Goal: Task Accomplishment & Management: Manage account settings

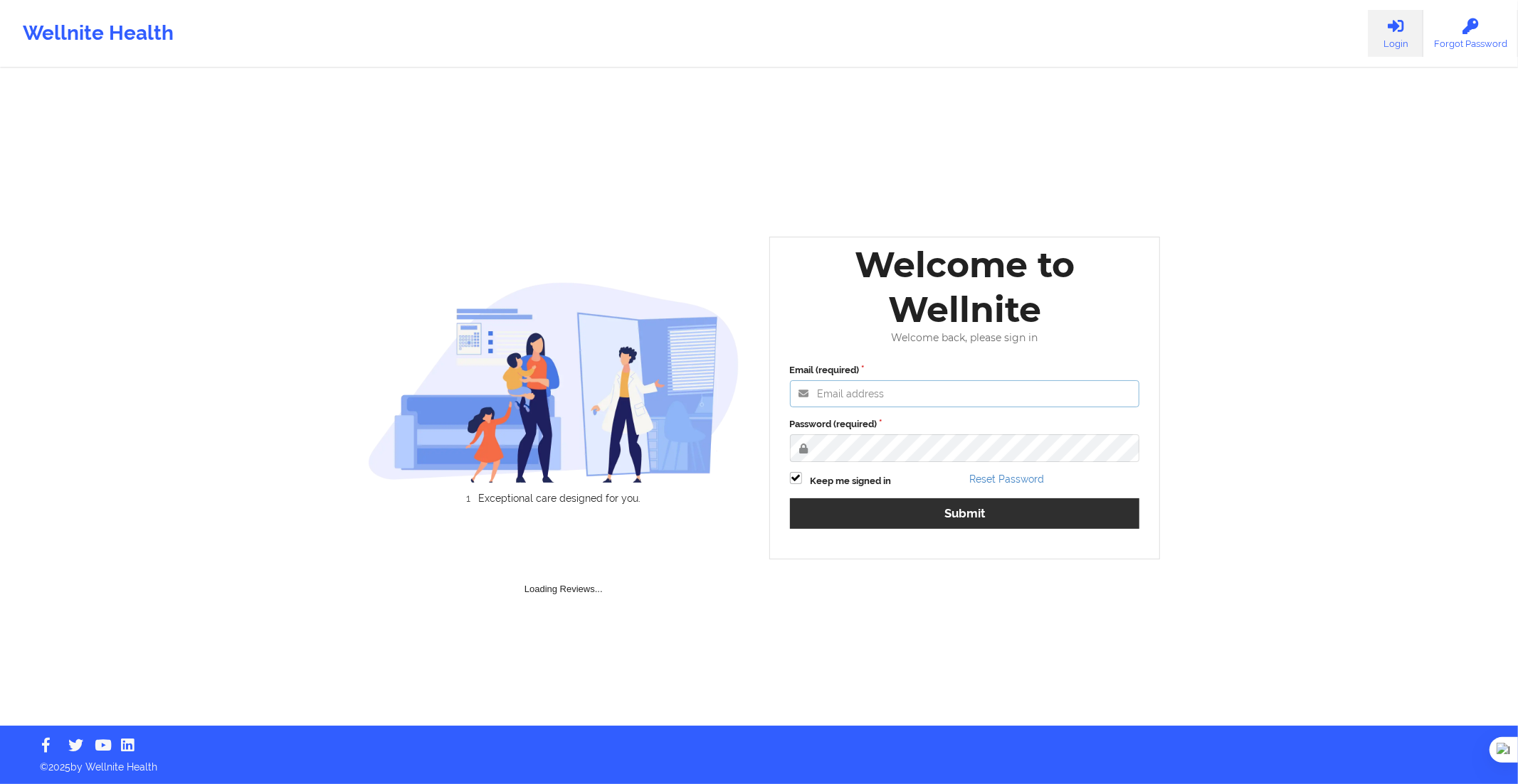
type input "[PERSON_NAME][EMAIL_ADDRESS][DOMAIN_NAME]"
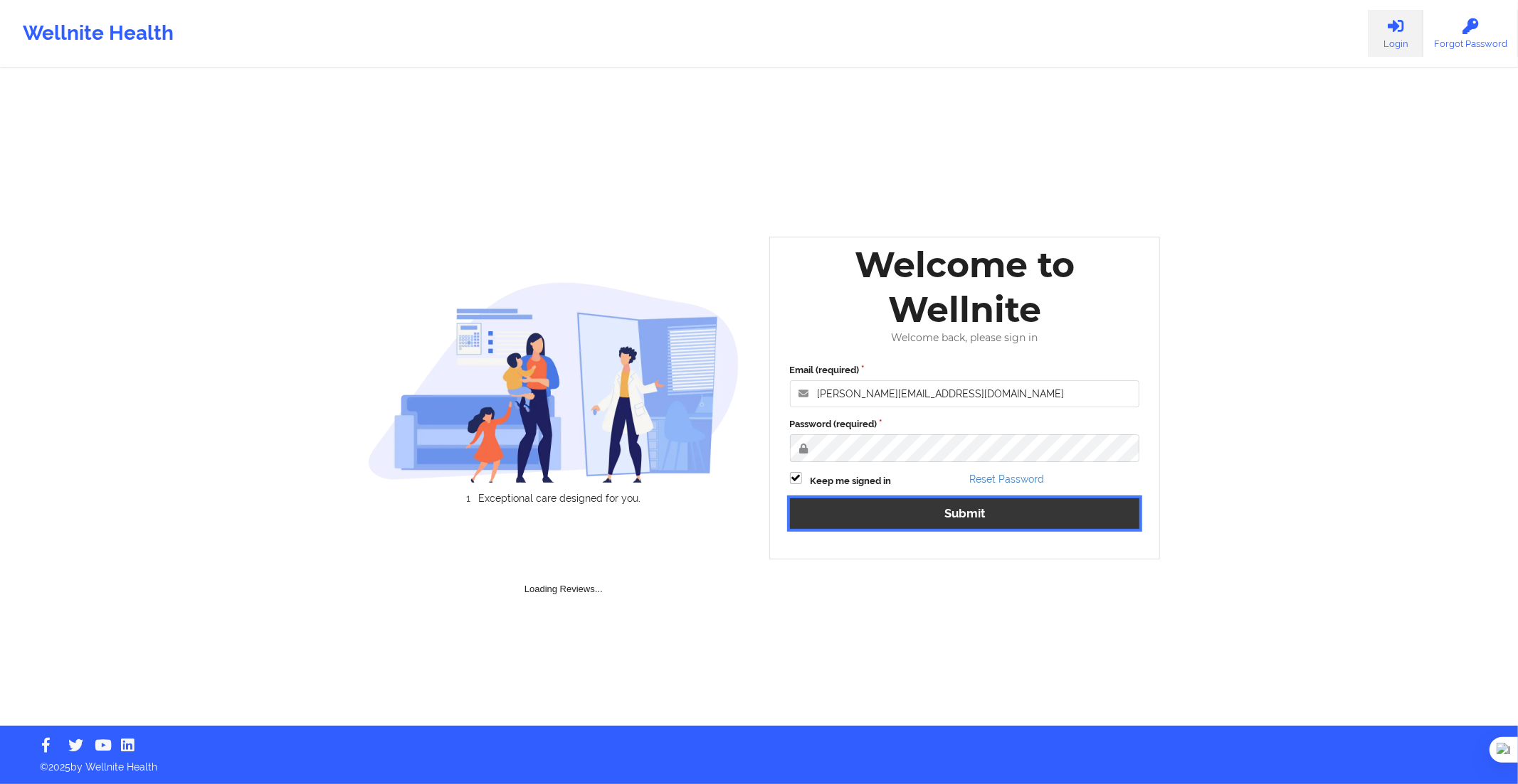
click at [936, 502] on button "Submit" at bounding box center [964, 513] width 350 height 31
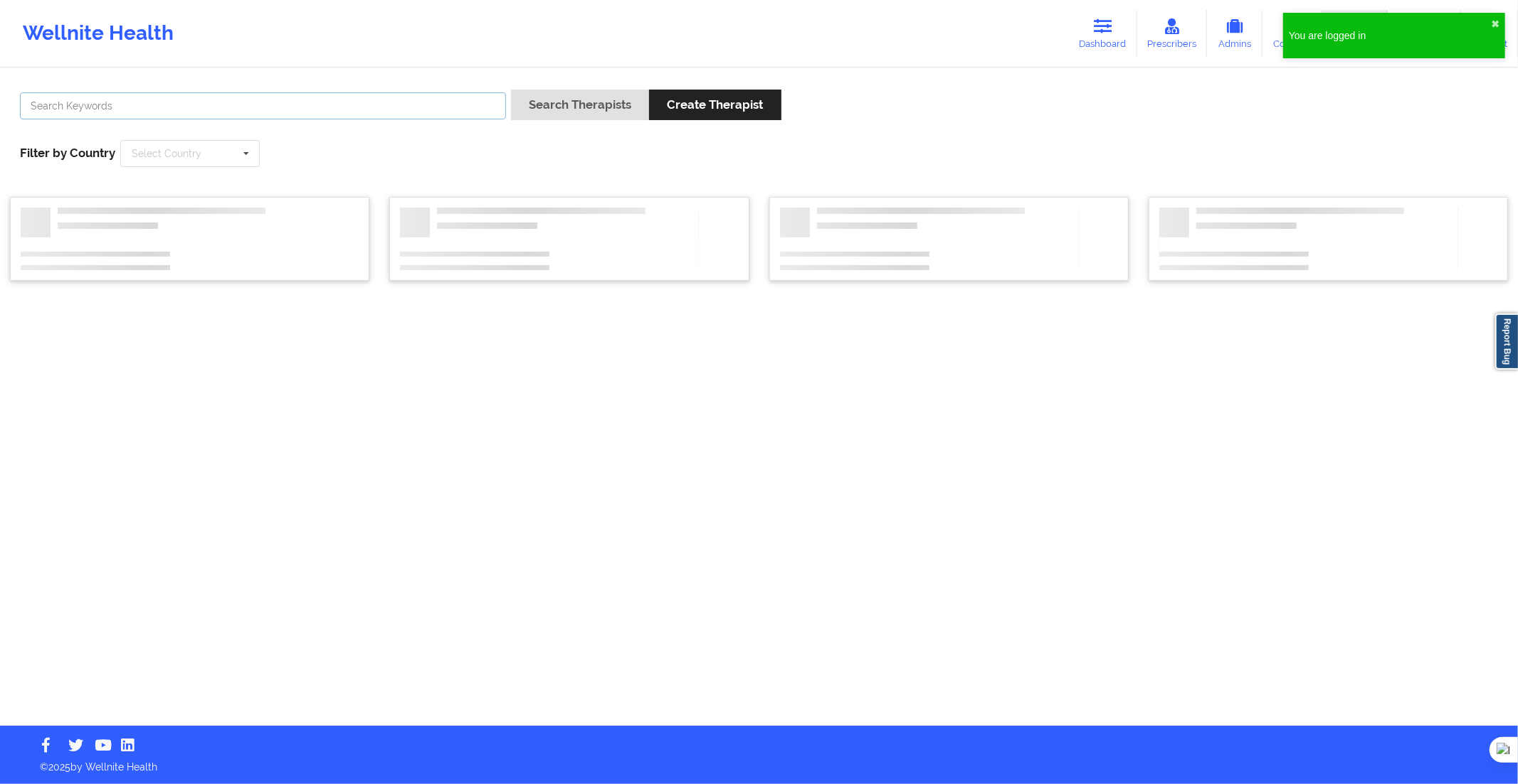
click at [399, 102] on input "text" at bounding box center [263, 106] width 486 height 27
paste input "[US_STATE][PERSON_NAME]"
type input "[US_STATE][PERSON_NAME]"
click at [583, 107] on button "Search Therapists" at bounding box center [580, 105] width 138 height 31
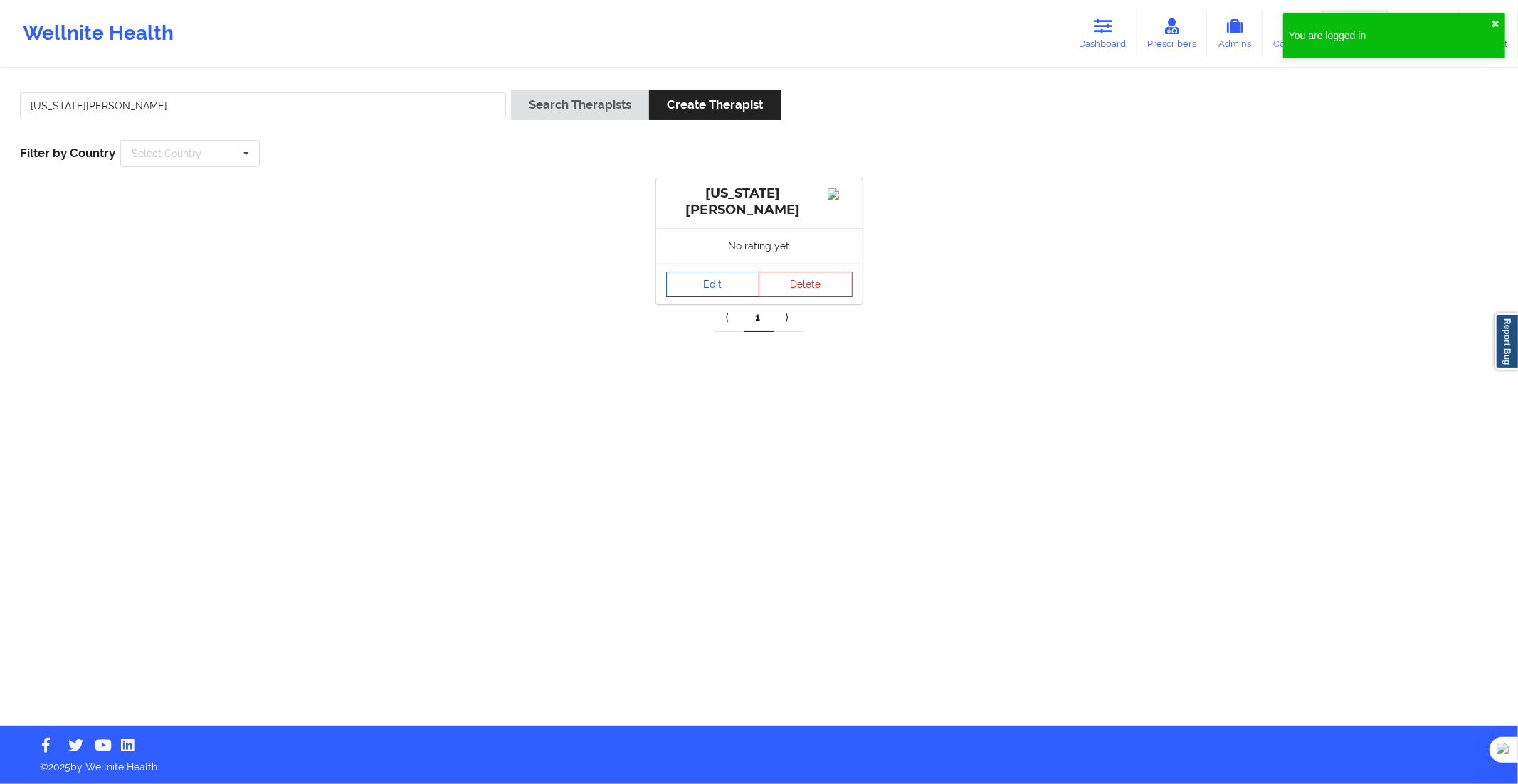
click at [719, 279] on link "Edit" at bounding box center [713, 285] width 94 height 26
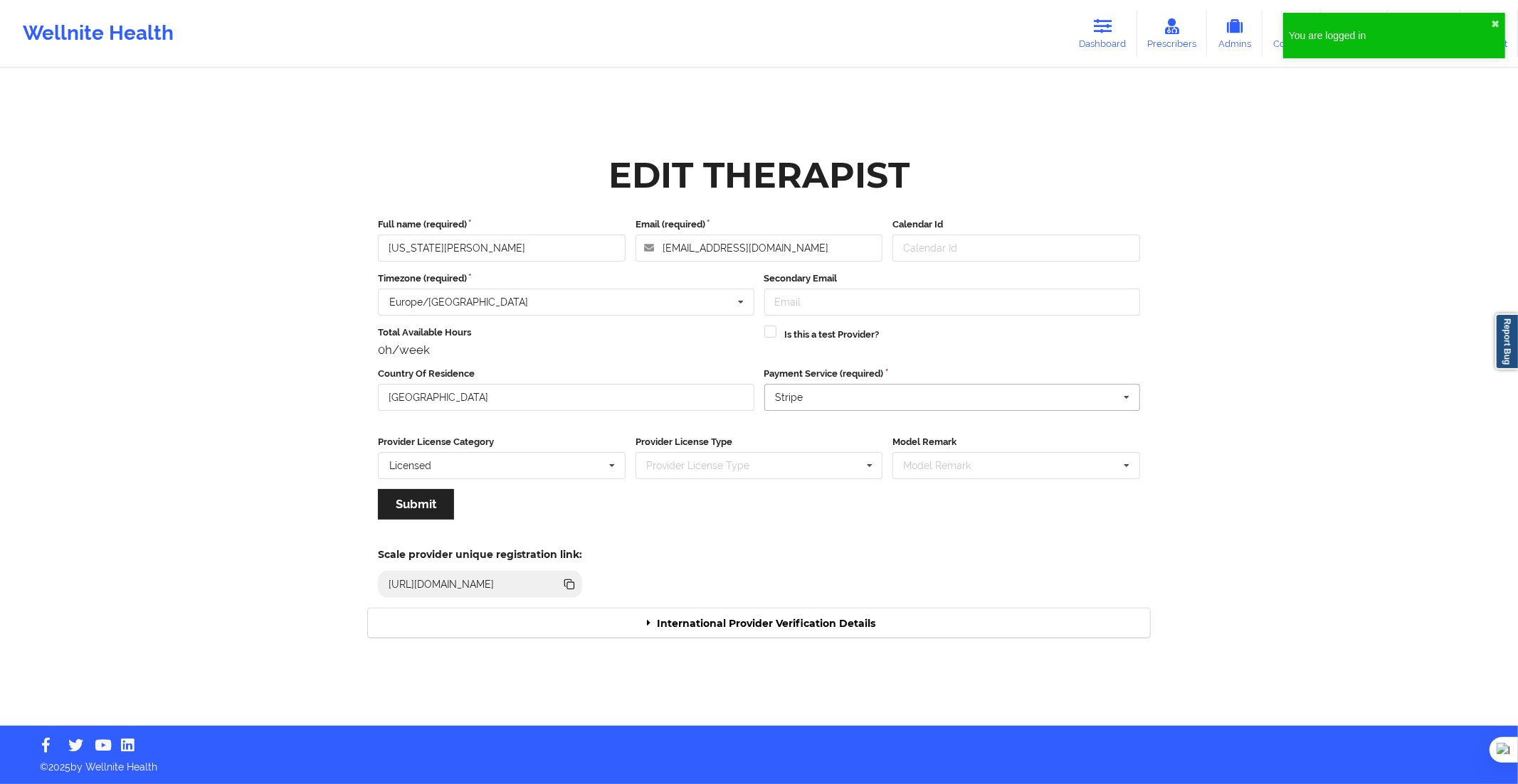
click at [872, 406] on input "text" at bounding box center [953, 397] width 375 height 26
click at [849, 472] on div "Paypal" at bounding box center [951, 474] width 374 height 26
click at [406, 502] on button "Submit" at bounding box center [416, 504] width 76 height 31
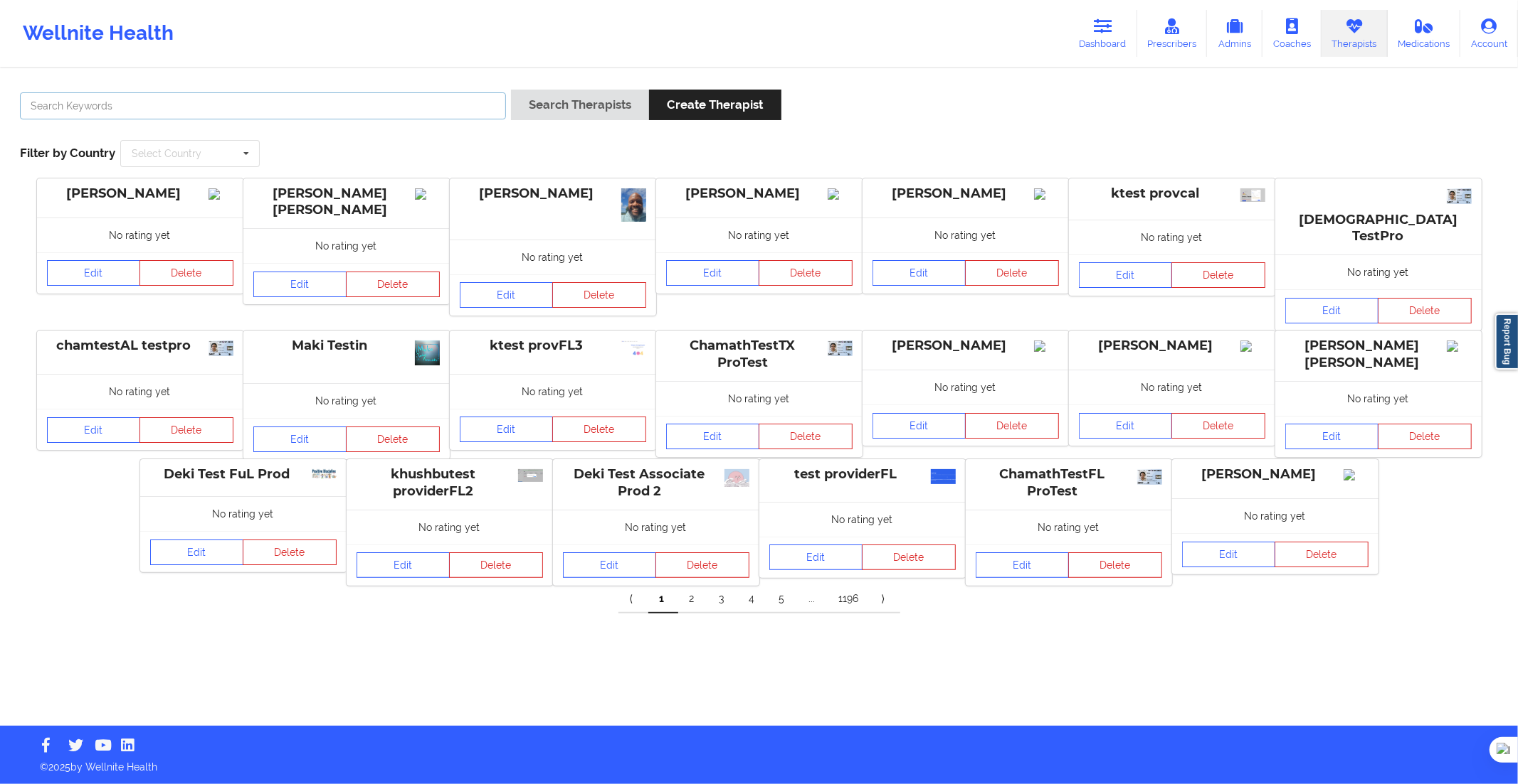
click at [442, 101] on input "text" at bounding box center [263, 106] width 486 height 27
paste input "[PERSON_NAME] [PERSON_NAME]"
type input "[PERSON_NAME] [PERSON_NAME]"
click at [552, 97] on button "Search Therapists" at bounding box center [580, 105] width 138 height 31
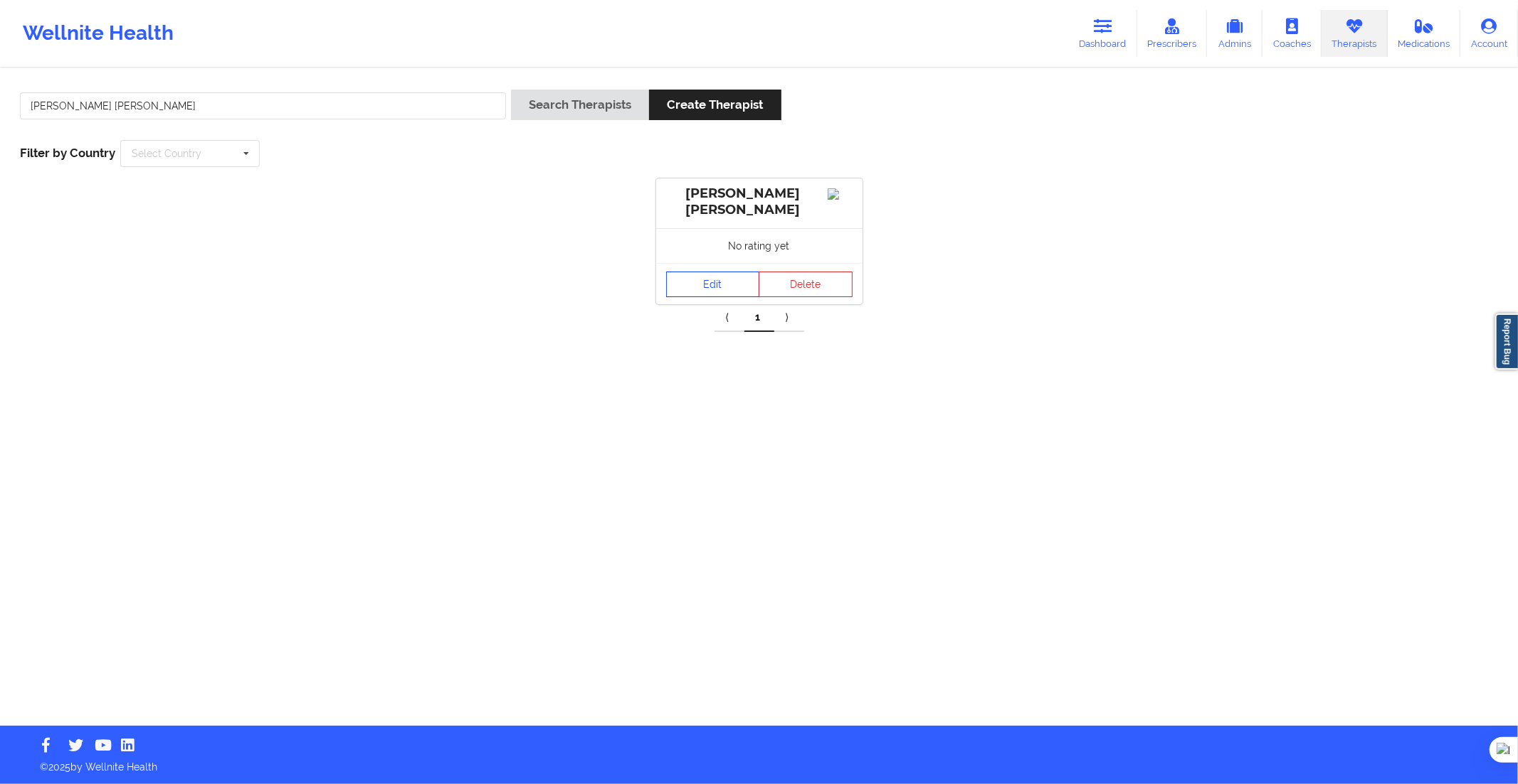
click at [720, 282] on link "Edit" at bounding box center [713, 285] width 94 height 26
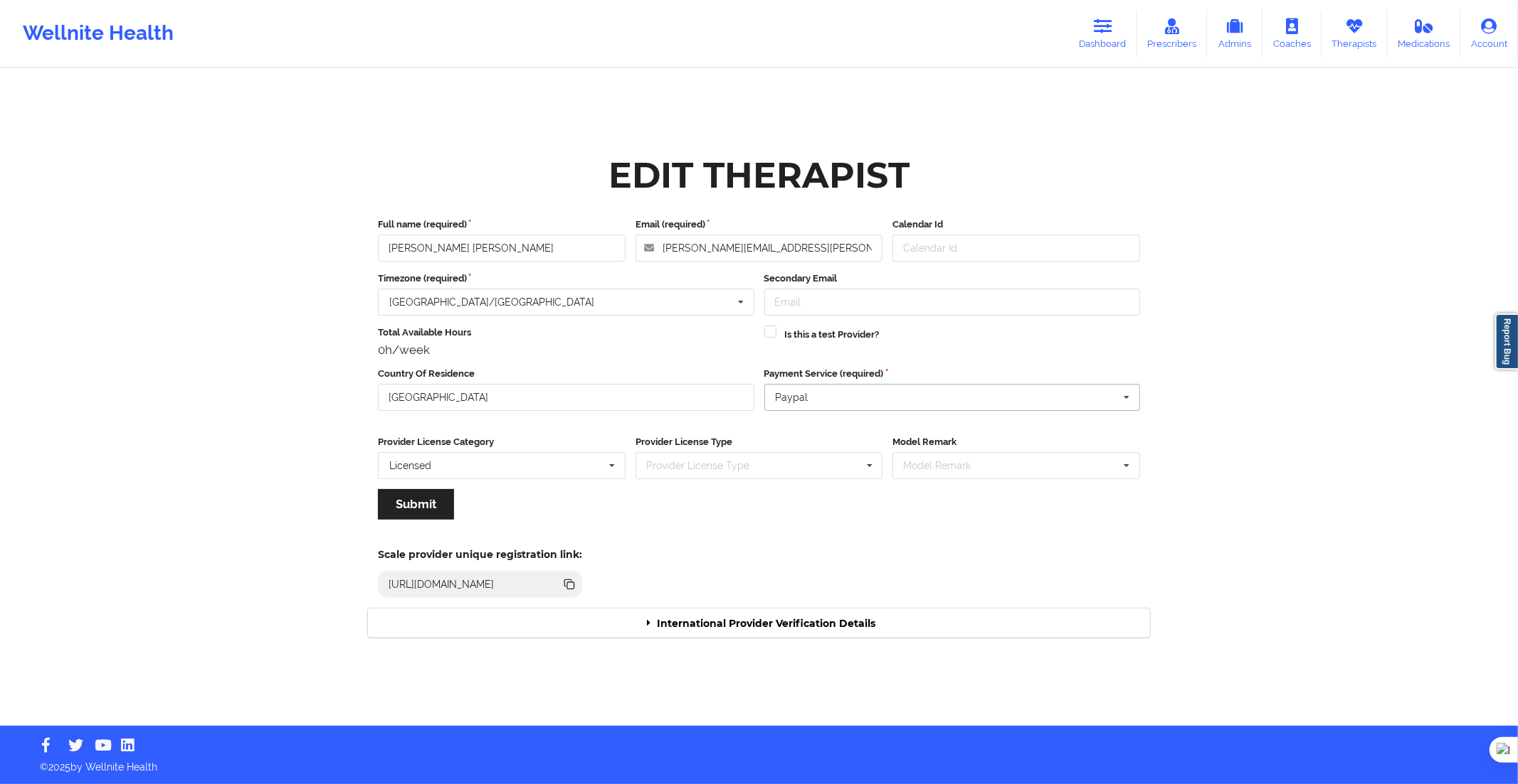
click at [820, 398] on input "text" at bounding box center [953, 397] width 375 height 26
click at [823, 450] on div "Stripe" at bounding box center [951, 449] width 374 height 26
click at [812, 401] on input "text" at bounding box center [953, 397] width 375 height 26
click at [815, 446] on div "Stripe" at bounding box center [951, 449] width 374 height 26
click at [821, 406] on input "text" at bounding box center [953, 397] width 375 height 26
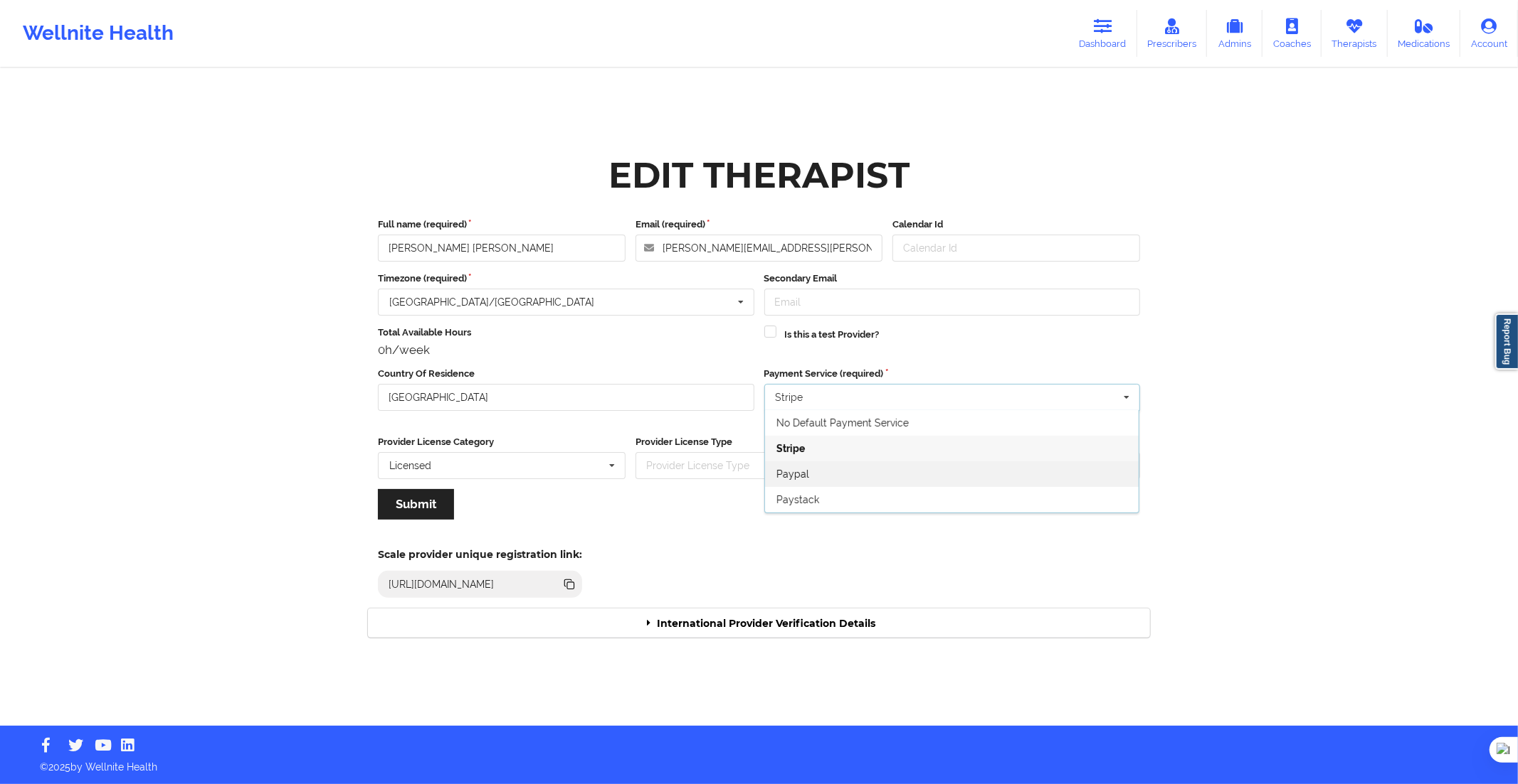
click at [812, 465] on div "Paypal" at bounding box center [951, 474] width 374 height 26
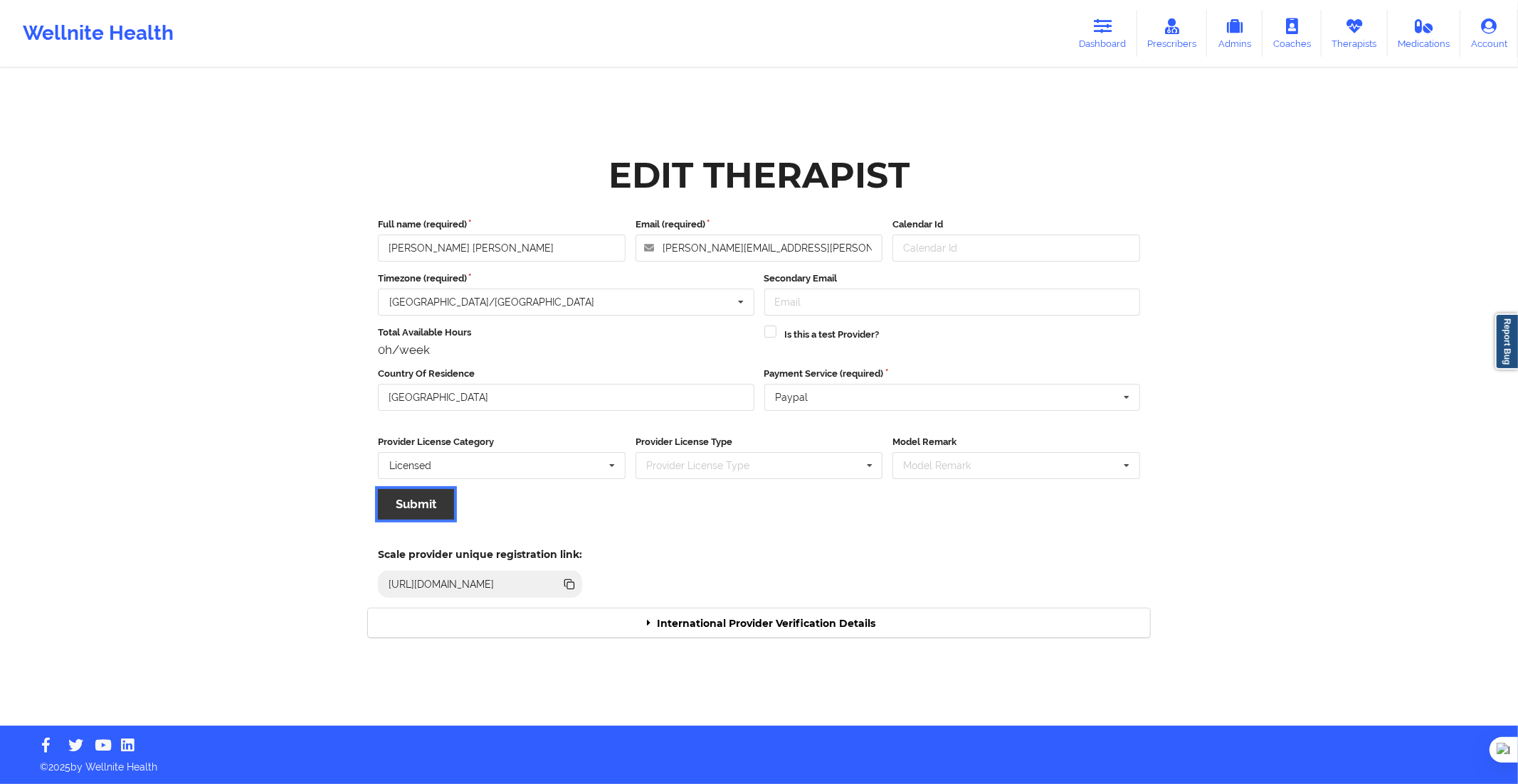
click at [431, 501] on button "Submit" at bounding box center [416, 504] width 76 height 31
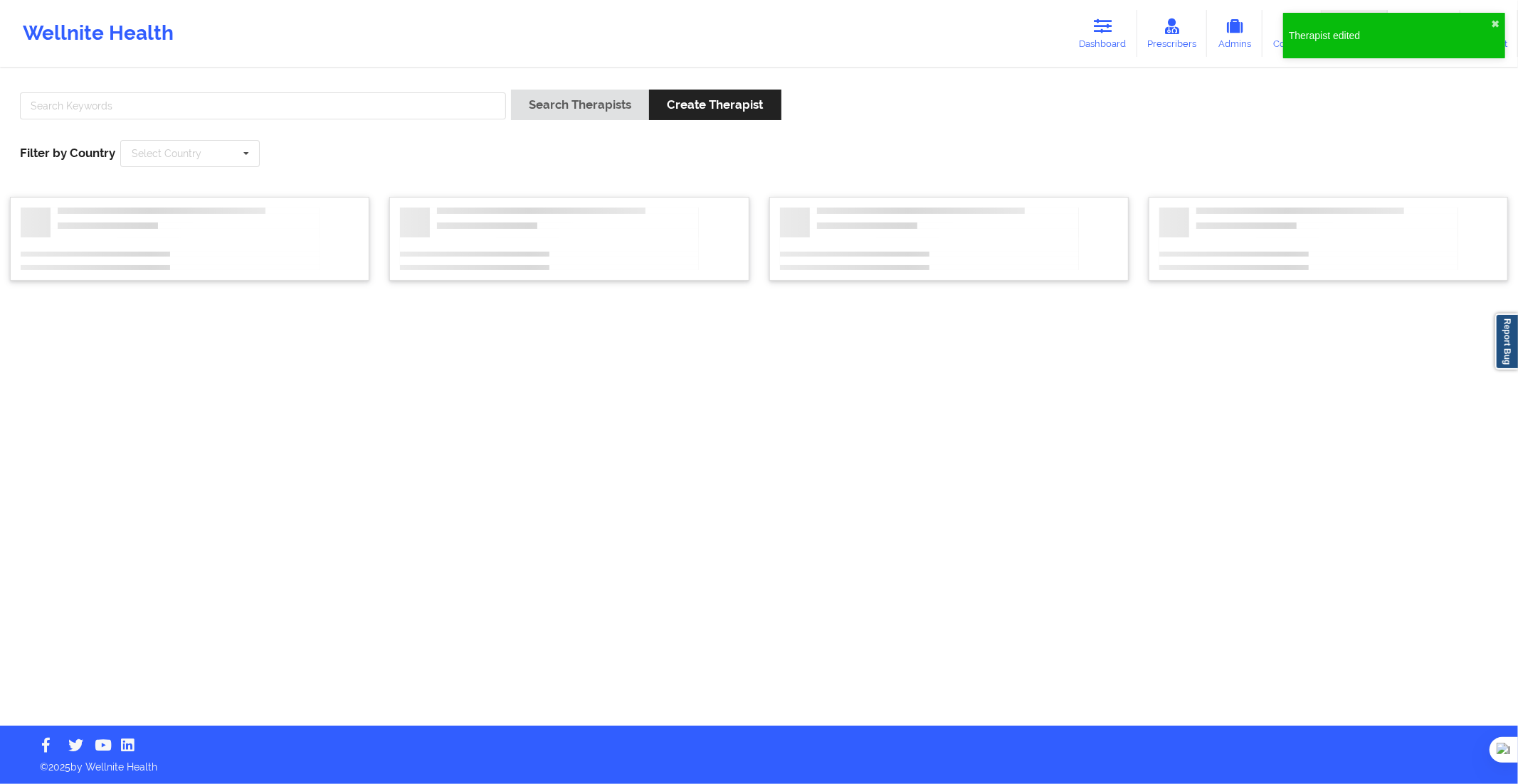
drag, startPoint x: 430, startPoint y: 501, endPoint x: 354, endPoint y: 503, distance: 76.0
click at [354, 503] on div "Search Therapists Create Therapist Filter by Country Select Country [GEOGRAPHIC…" at bounding box center [759, 397] width 1518 height 656
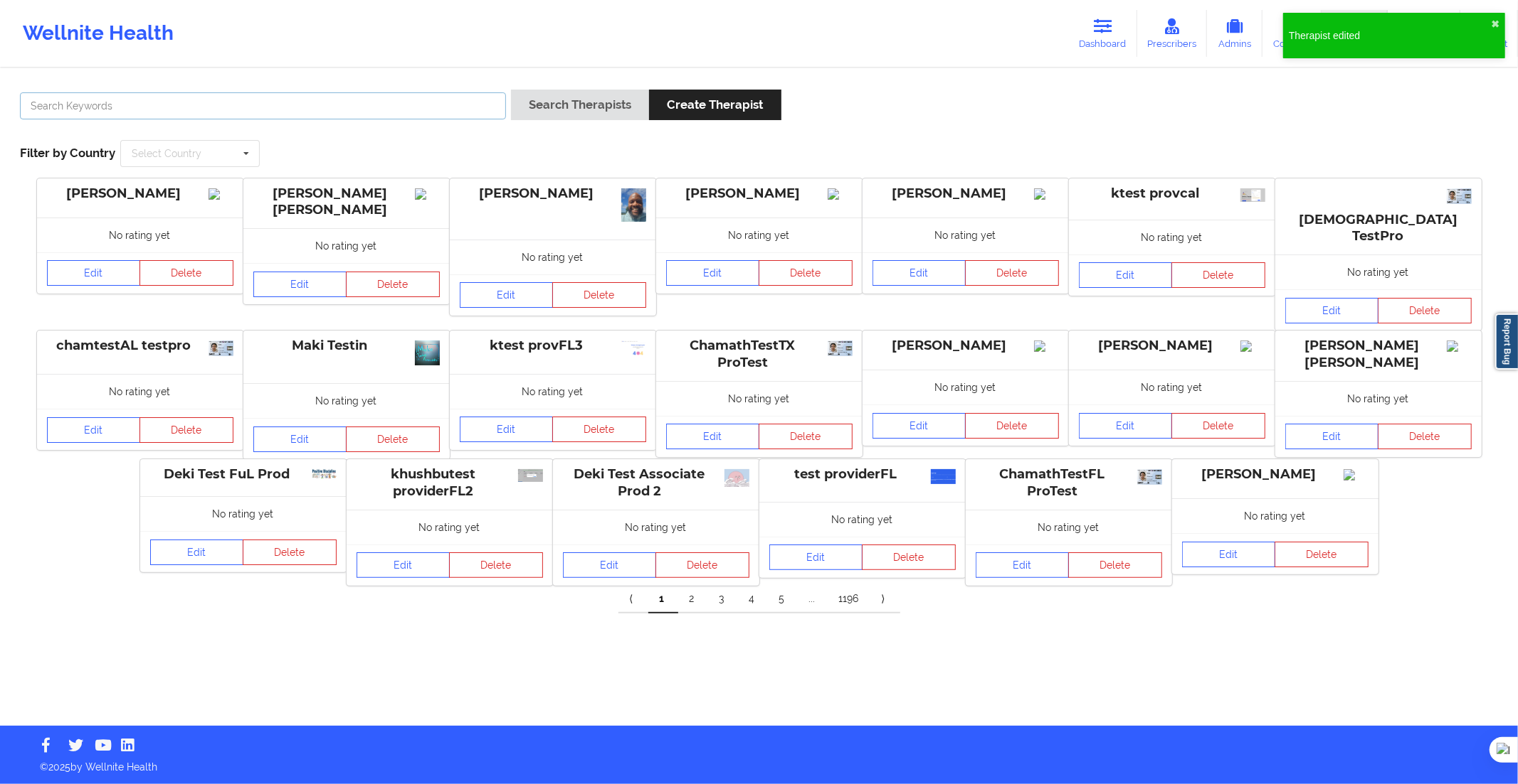
click at [396, 102] on input "text" at bounding box center [263, 106] width 486 height 27
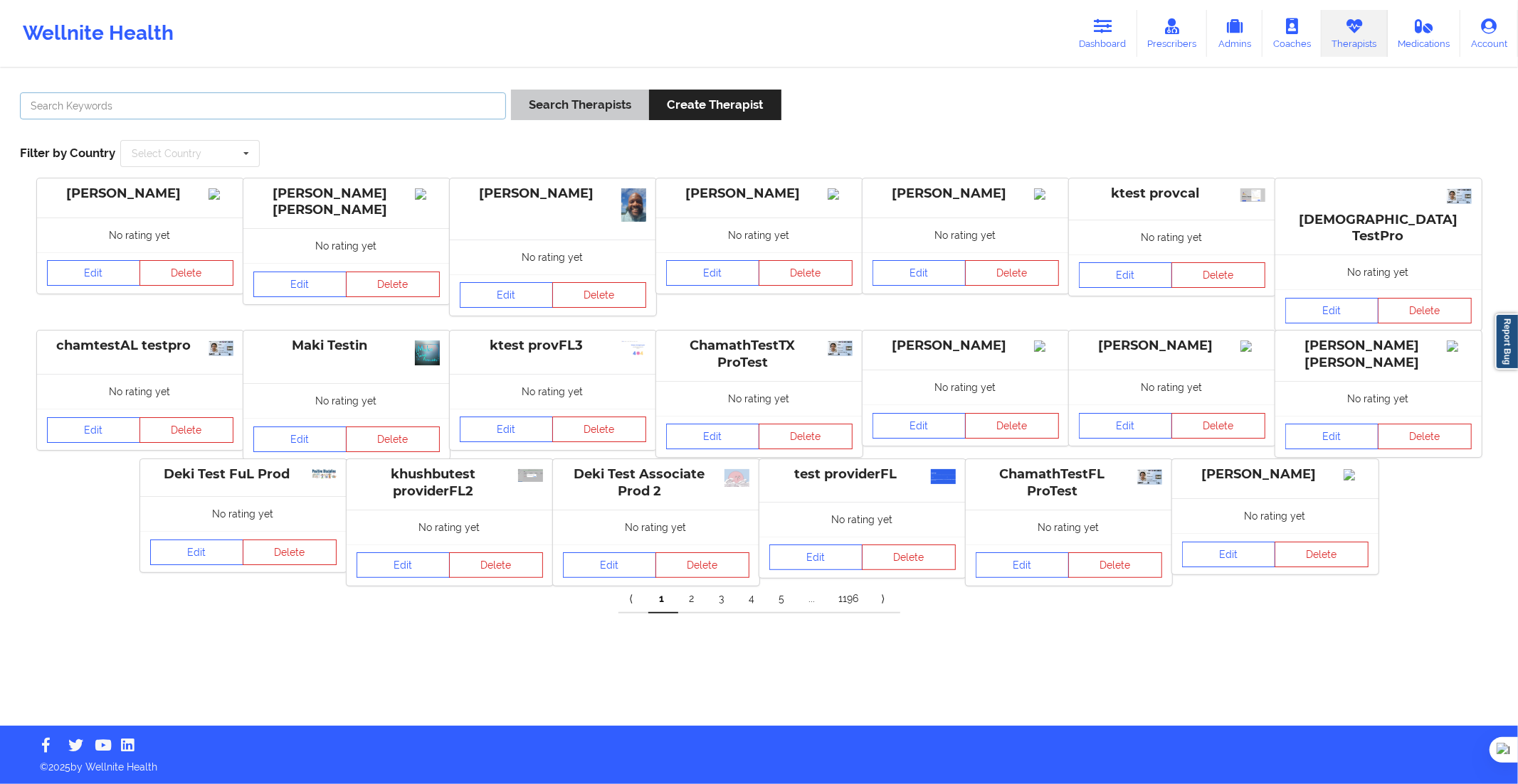
paste input "[PERSON_NAME] [PERSON_NAME]"
type input "[PERSON_NAME] [PERSON_NAME]"
click at [545, 105] on button "Search Therapists" at bounding box center [580, 105] width 138 height 31
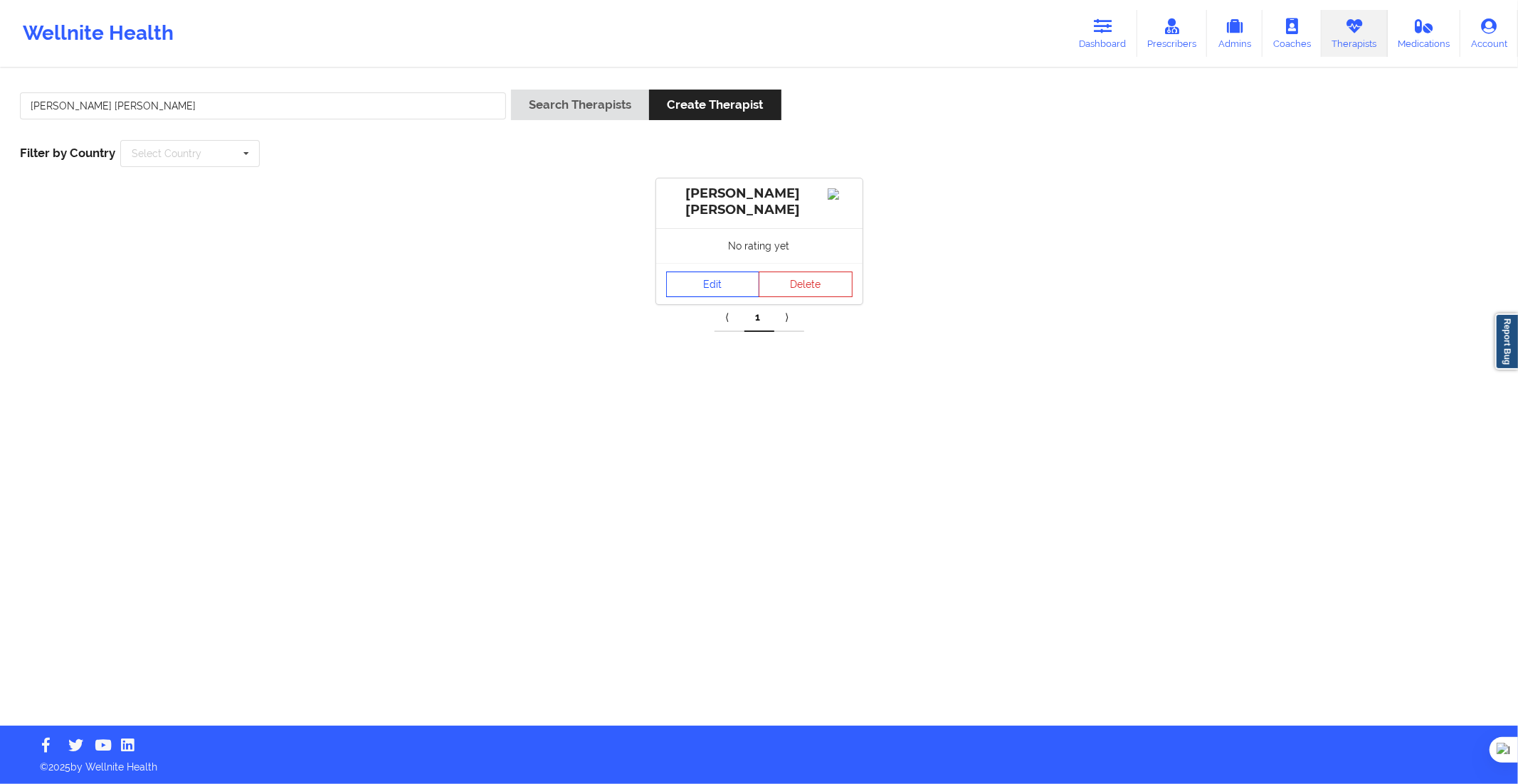
click at [689, 290] on link "Edit" at bounding box center [713, 285] width 94 height 26
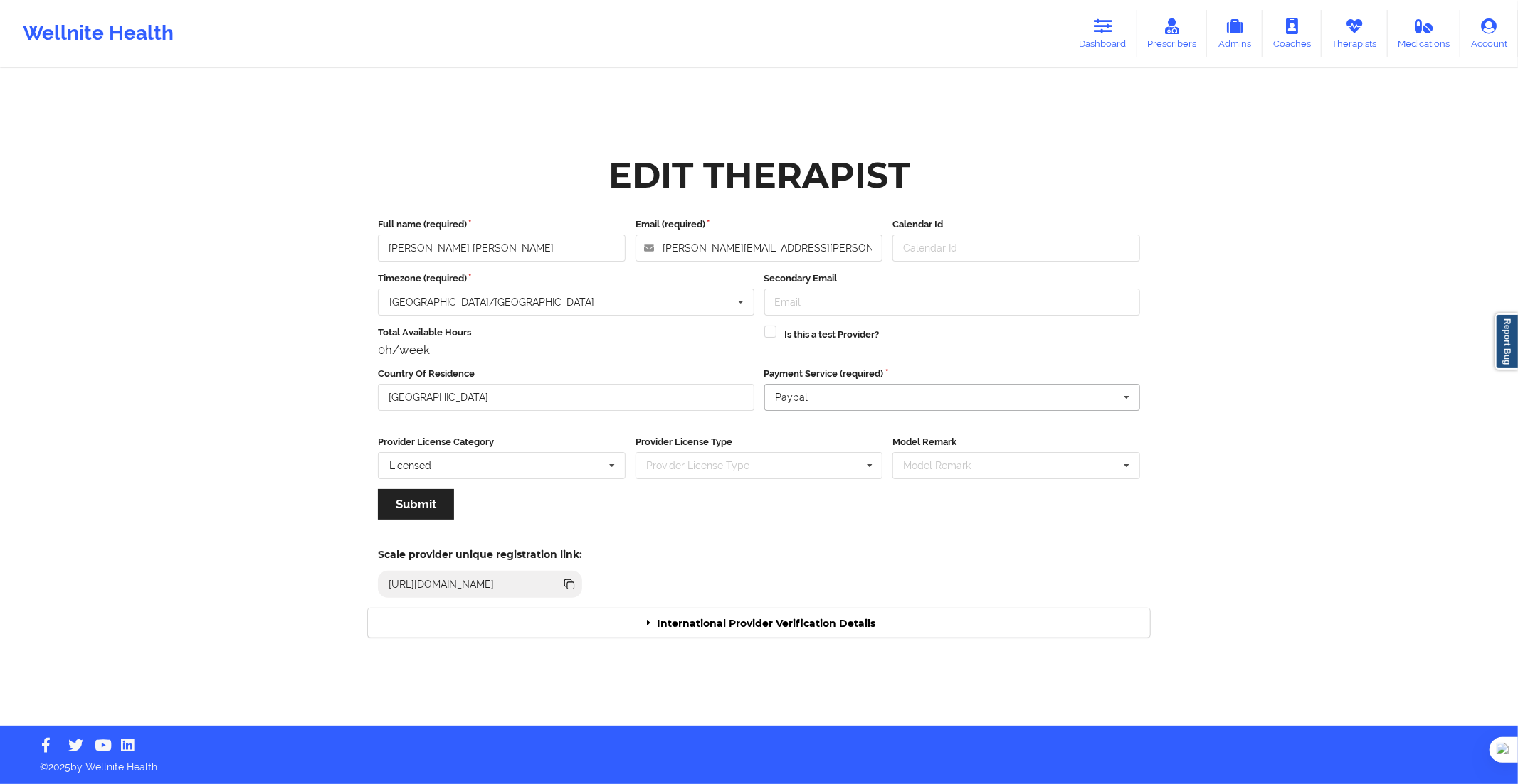
click at [833, 398] on input "text" at bounding box center [953, 397] width 375 height 26
click at [822, 451] on div "Stripe" at bounding box center [951, 449] width 374 height 26
click at [438, 503] on button "Submit" at bounding box center [416, 504] width 76 height 31
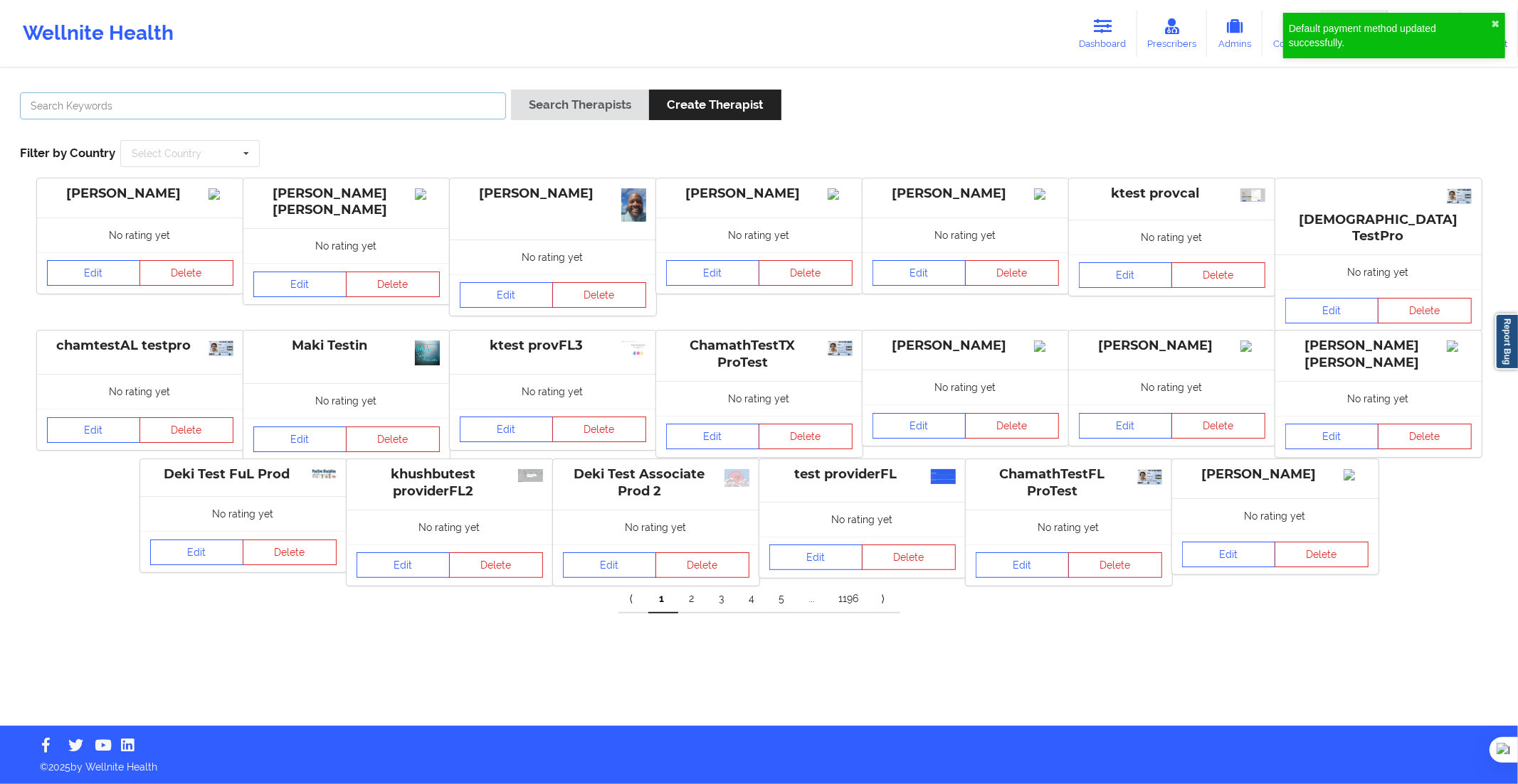
drag, startPoint x: 454, startPoint y: 106, endPoint x: 506, endPoint y: 112, distance: 52.3
click at [454, 106] on input "text" at bounding box center [263, 106] width 486 height 27
paste input "[PERSON_NAME]"
type input "[PERSON_NAME]"
click at [562, 111] on button "Search Therapists" at bounding box center [580, 105] width 138 height 31
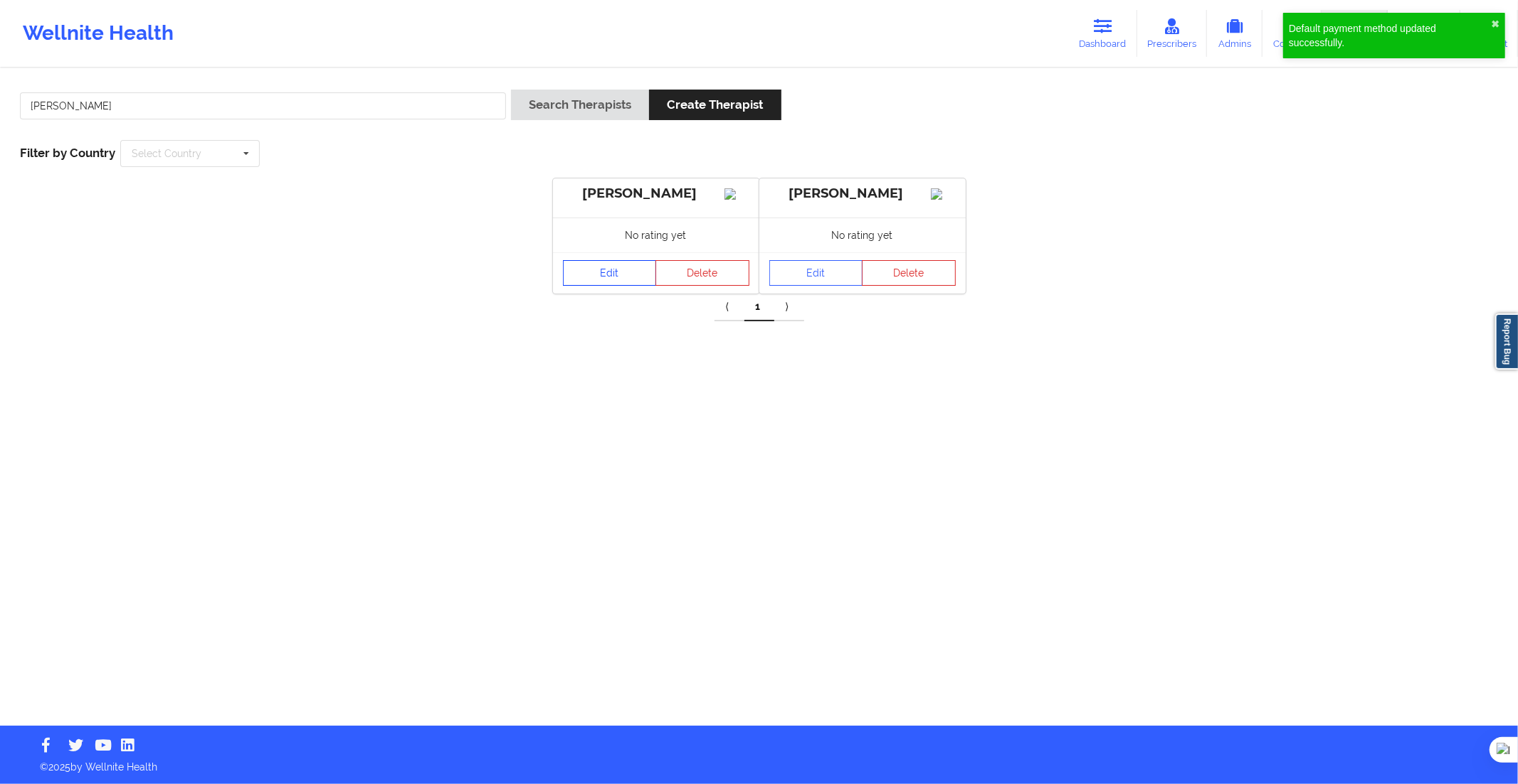
click at [606, 282] on link "Edit" at bounding box center [610, 273] width 94 height 26
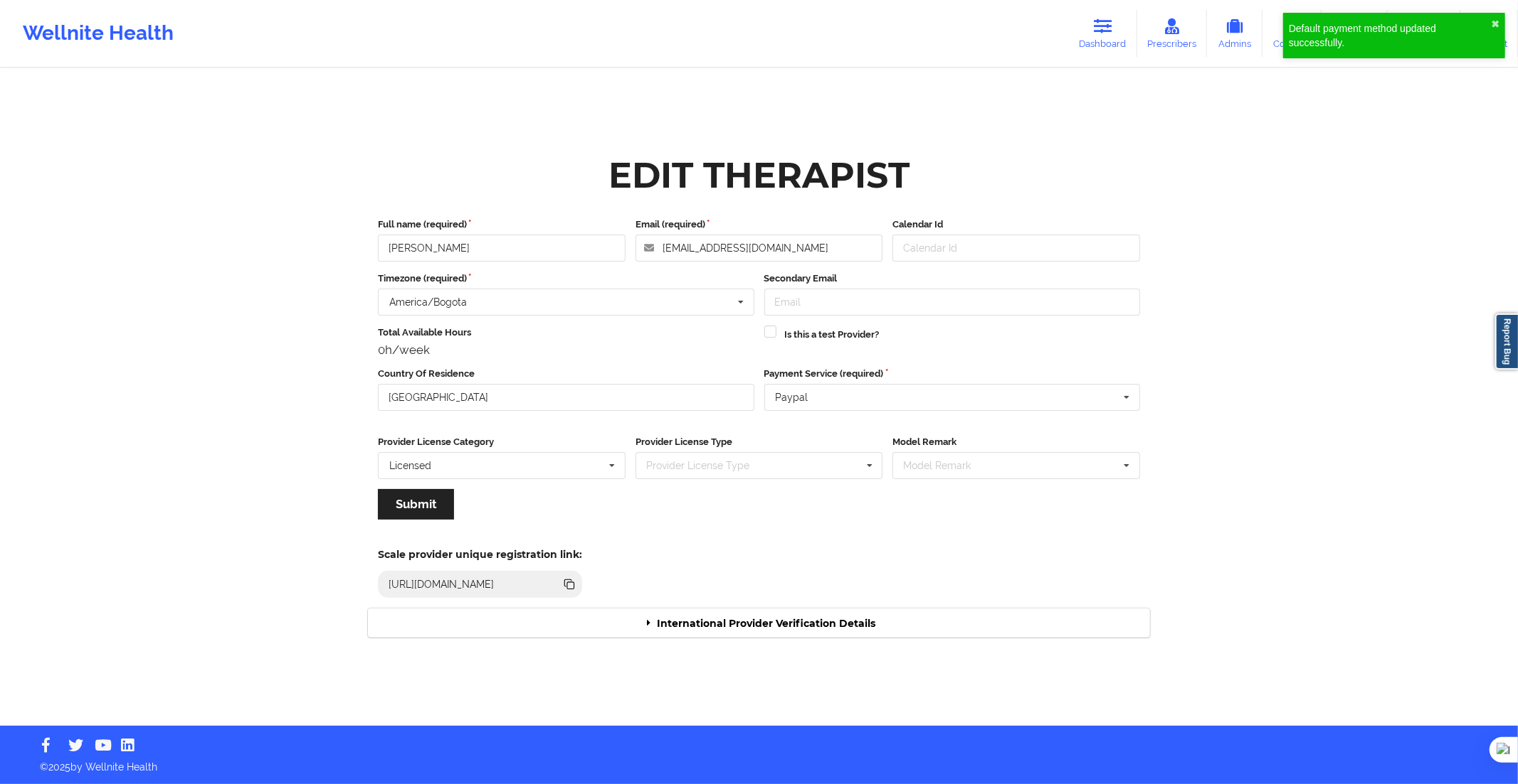
click at [819, 619] on div "International Provider Verification Details" at bounding box center [759, 623] width 782 height 29
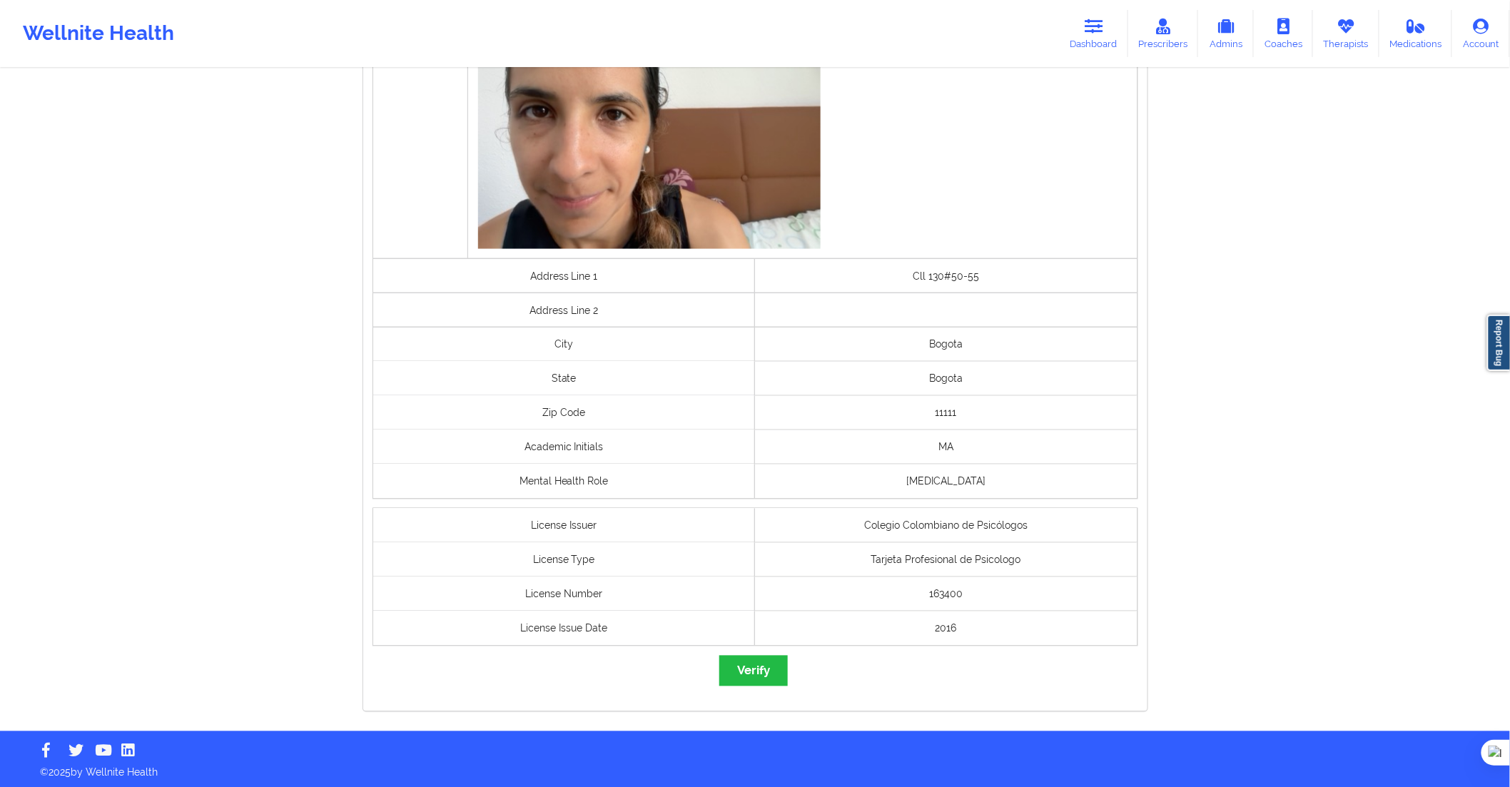
scroll to position [801, 0]
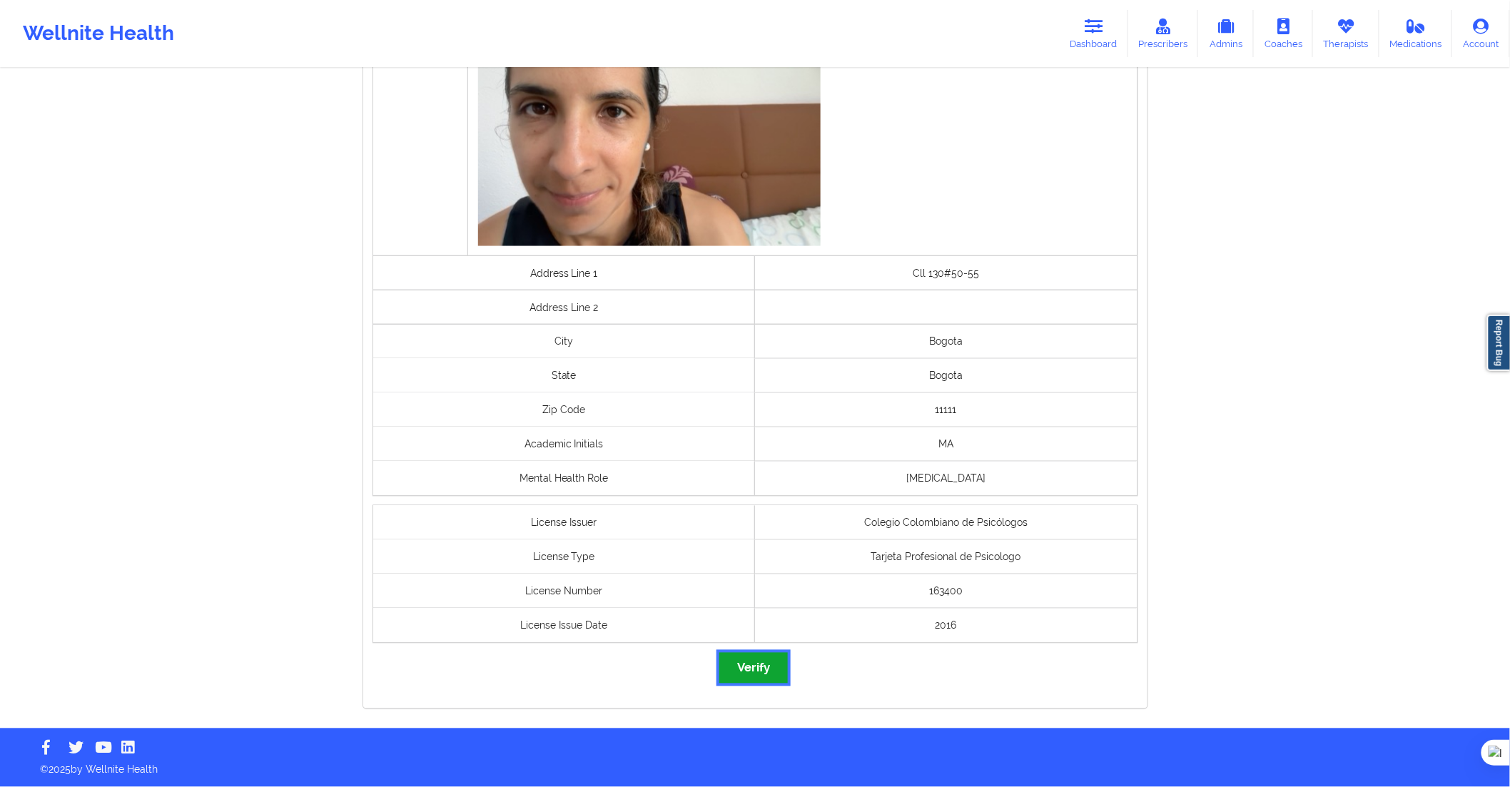
click at [764, 662] on button "Verify" at bounding box center [754, 668] width 69 height 31
